Goal: Task Accomplishment & Management: Complete application form

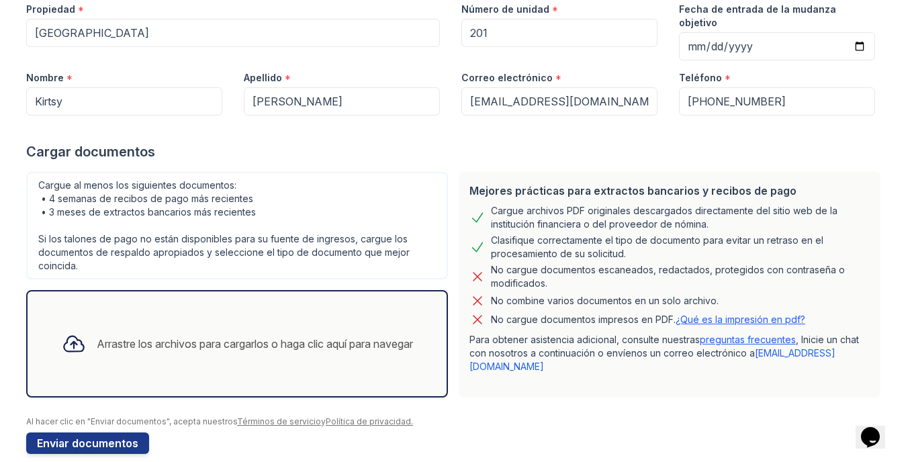
scroll to position [150, 0]
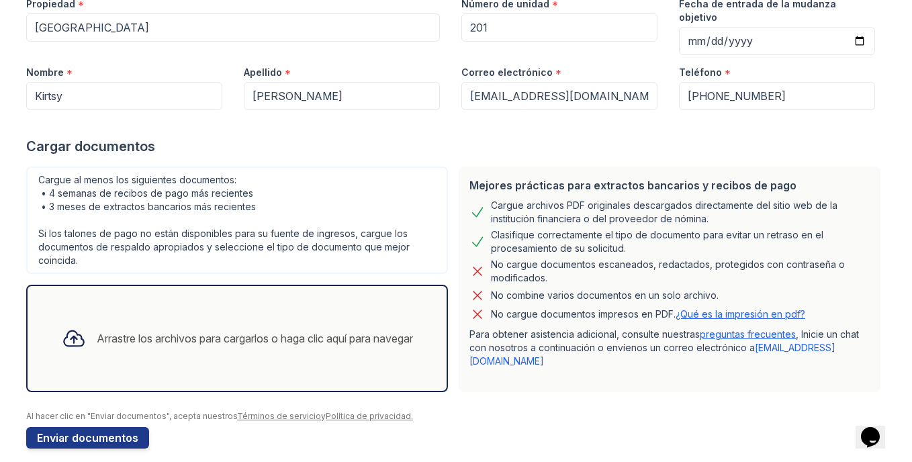
click at [252, 330] on div "Arrastre los archivos para cargarlos o haga clic aquí para navegar" at bounding box center [255, 338] width 316 height 16
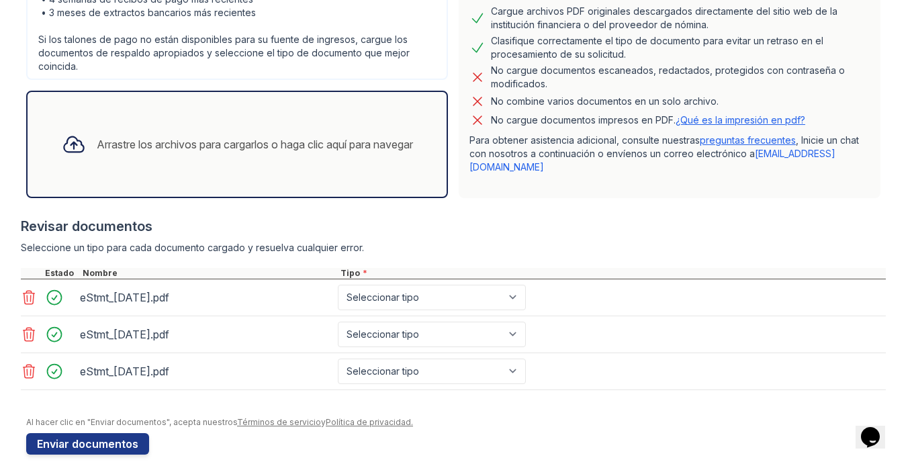
scroll to position [350, 0]
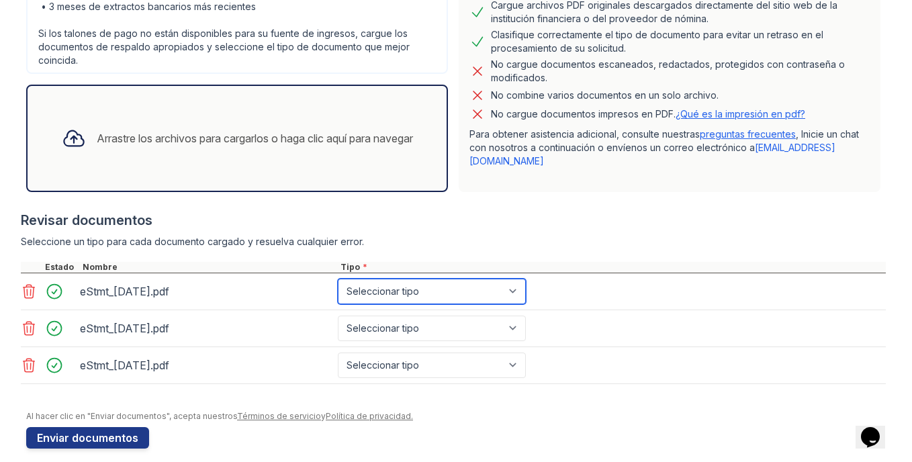
click at [507, 279] on select "Seleccionar tipo Talón de pago Estado de cuenta Carta de oferta Documentos fisc…" at bounding box center [432, 292] width 188 height 26
select select "bank_statement"
click at [338, 279] on select "Seleccionar tipo Talón de pago Estado de cuenta Carta de oferta Documentos fisc…" at bounding box center [432, 292] width 188 height 26
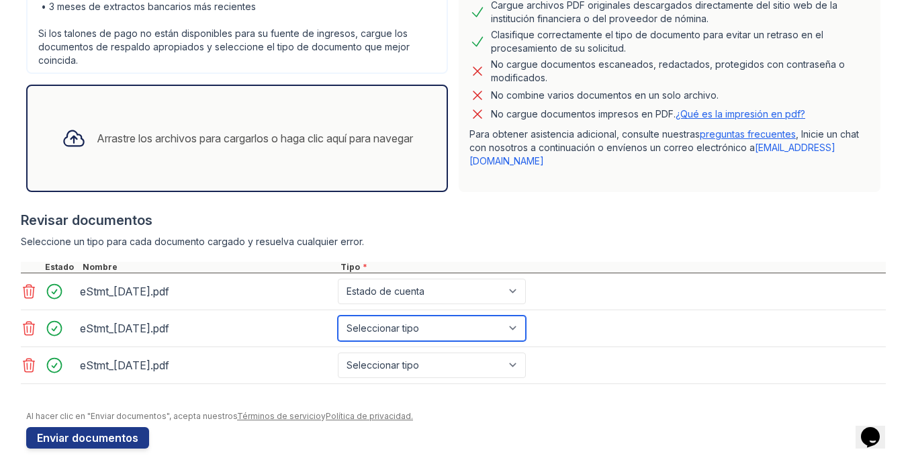
click at [507, 316] on select "Seleccionar tipo Talón de pago Estado de cuenta Carta de oferta Documentos fisc…" at bounding box center [432, 329] width 188 height 26
select select "bank_statement"
click at [338, 316] on select "Seleccionar tipo Talón de pago Estado de cuenta Carta de oferta Documentos fisc…" at bounding box center [432, 329] width 188 height 26
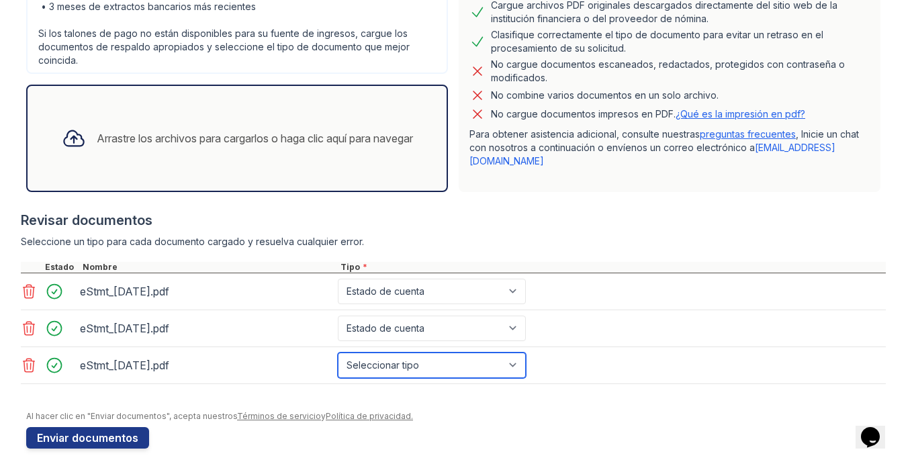
click at [507, 352] on select "Seleccionar tipo Talón de pago Estado de cuenta Carta de oferta Documentos fisc…" at bounding box center [432, 365] width 188 height 26
select select "bank_statement"
click at [338, 352] on select "Seleccionar tipo Talón de pago Estado de cuenta Carta de oferta Documentos fisc…" at bounding box center [432, 365] width 188 height 26
click at [76, 427] on button "Enviar documentos" at bounding box center [87, 437] width 123 height 21
